Goal: Transaction & Acquisition: Purchase product/service

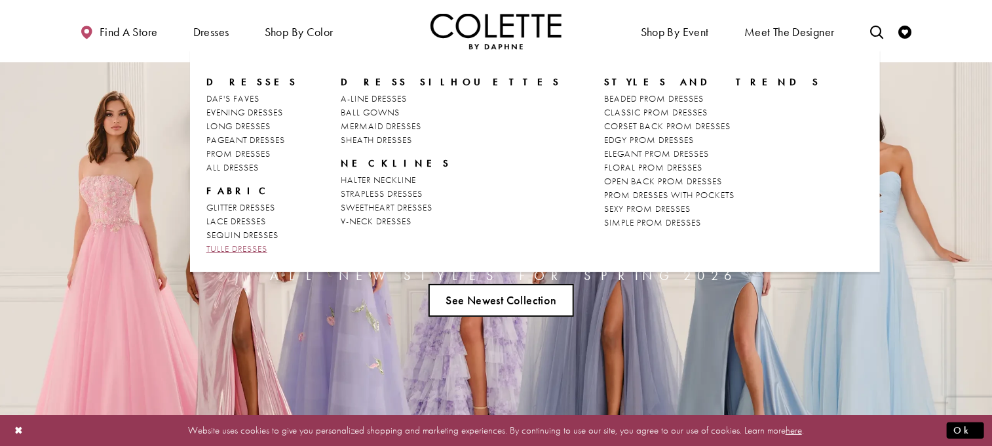
click at [251, 250] on span "TULLE DRESSES" at bounding box center [236, 249] width 61 height 12
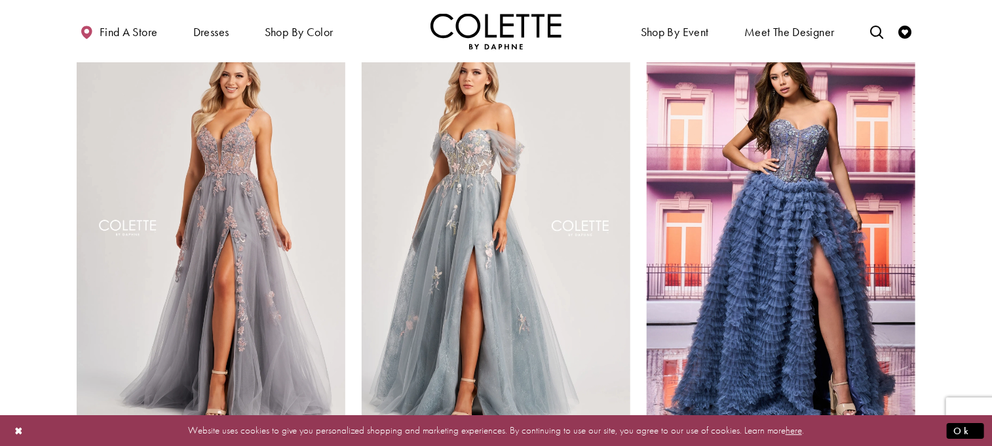
scroll to position [1573, 0]
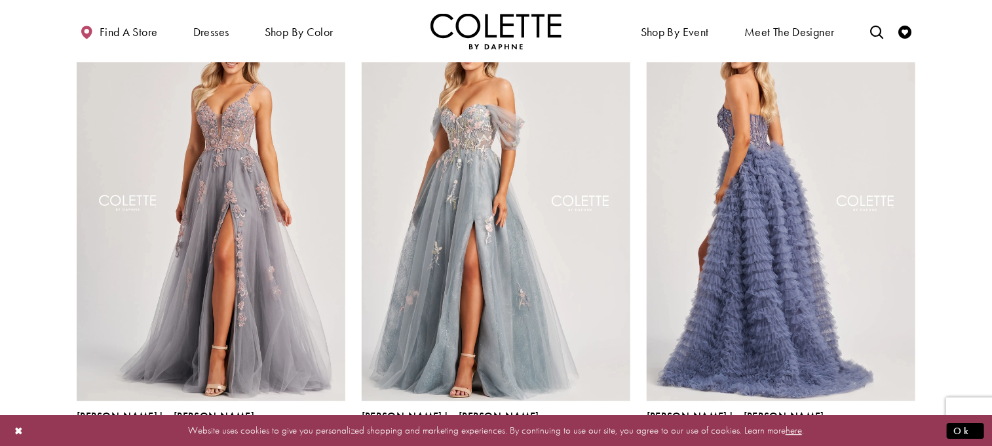
click at [793, 243] on img "Visit Colette by Daphne Style No. CL8170 Page" at bounding box center [781, 205] width 269 height 391
